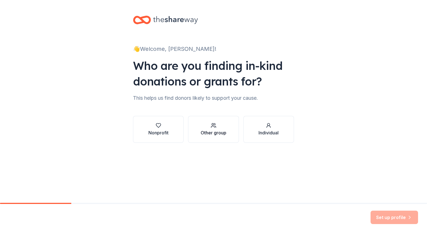
click at [221, 130] on div "Other group" at bounding box center [214, 132] width 26 height 7
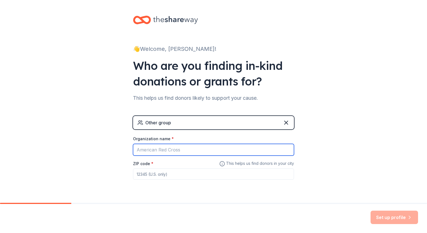
click at [188, 150] on input "Organization name *" at bounding box center [213, 150] width 161 height 12
type input "[GEOGRAPHIC_DATA]"
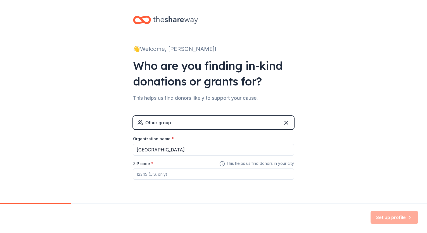
click at [166, 175] on input "ZIP code *" at bounding box center [213, 174] width 161 height 11
type input "30083"
click at [408, 219] on icon "button" at bounding box center [410, 218] width 6 height 6
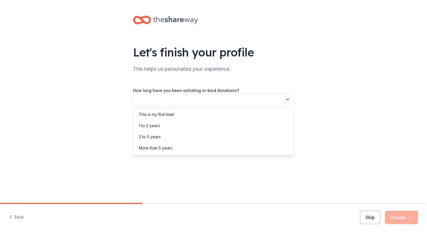
click at [286, 99] on icon "button" at bounding box center [287, 99] width 3 height 1
click at [231, 113] on div "This is my first time!" at bounding box center [213, 114] width 158 height 11
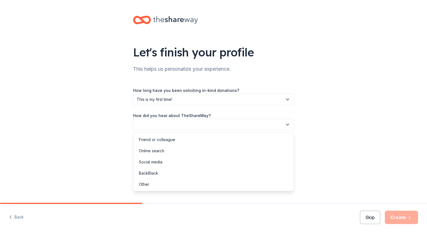
click at [287, 125] on icon "button" at bounding box center [288, 125] width 6 height 6
click at [204, 150] on div "Online search" at bounding box center [213, 150] width 158 height 11
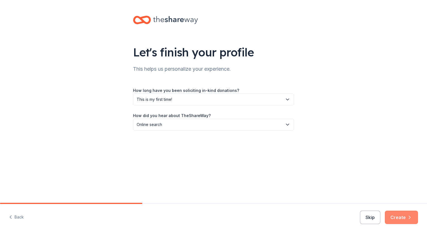
click at [398, 216] on button "Create" at bounding box center [401, 217] width 33 height 13
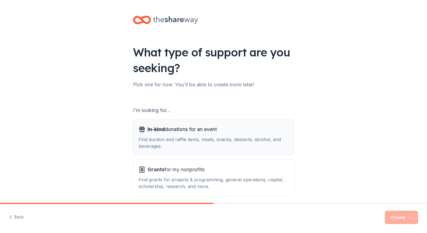
click at [267, 140] on div "Find auction and raffle items, meals, snacks, desserts, alcohol, and beverages." at bounding box center [214, 142] width 150 height 13
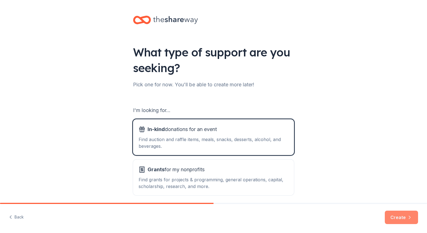
click at [402, 219] on button "Create" at bounding box center [401, 217] width 33 height 13
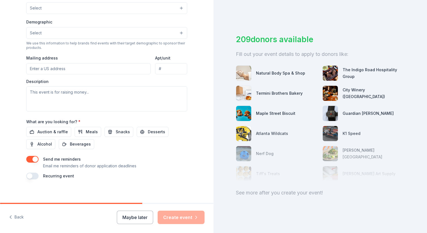
scroll to position [169, 0]
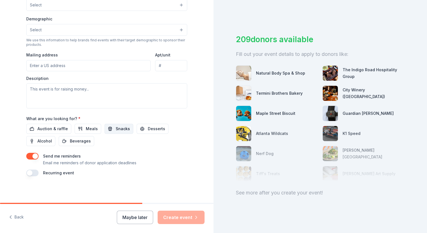
click at [116, 129] on span "Snacks" at bounding box center [123, 129] width 14 height 7
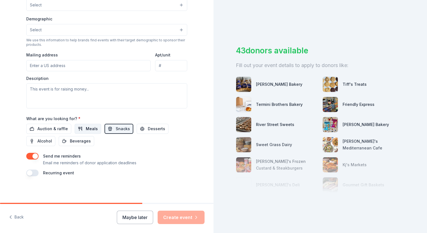
click at [90, 127] on span "Meals" at bounding box center [92, 129] width 12 height 7
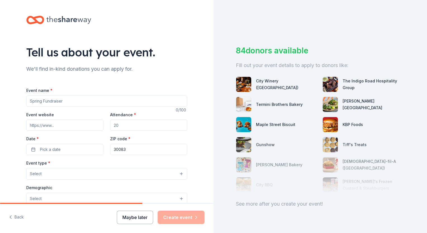
click at [133, 219] on button "Maybe later" at bounding box center [135, 217] width 36 height 13
click at [145, 217] on button "Maybe later" at bounding box center [135, 217] width 36 height 13
click at [145, 217] on div "Maybe later Create event" at bounding box center [161, 217] width 88 height 13
drag, startPoint x: 145, startPoint y: 217, endPoint x: 136, endPoint y: 218, distance: 9.2
click at [136, 218] on button "Maybe later" at bounding box center [135, 217] width 36 height 13
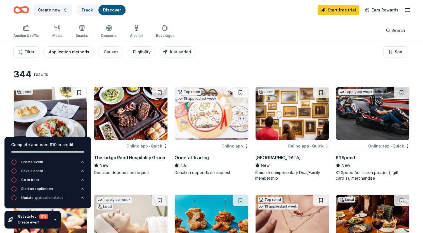
click at [72, 51] on div "Application methods" at bounding box center [69, 52] width 40 height 7
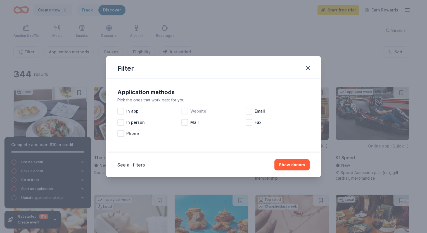
click at [188, 109] on div at bounding box center [184, 111] width 7 height 7
click at [251, 111] on div at bounding box center [249, 111] width 7 height 7
click at [296, 162] on button "Show 295 donors" at bounding box center [288, 164] width 43 height 11
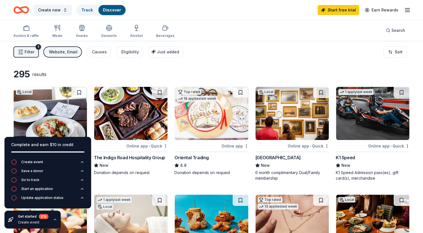
click at [408, 9] on icon "button" at bounding box center [407, 10] width 7 height 7
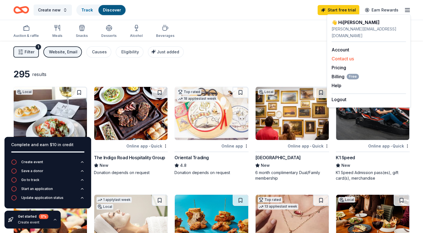
click at [345, 55] on button "Contact us" at bounding box center [343, 58] width 22 height 7
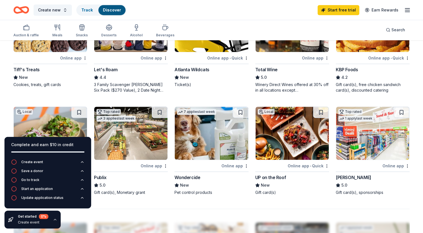
scroll to position [503, 0]
